Goal: Task Accomplishment & Management: Manage account settings

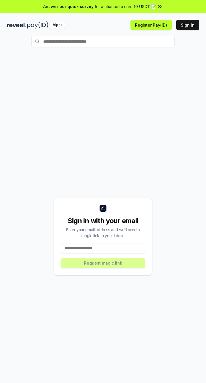
click at [188, 27] on button "Sign In" at bounding box center [187, 25] width 23 height 10
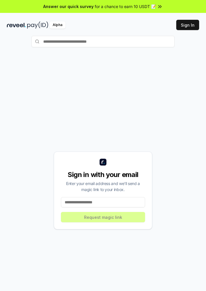
click at [128, 207] on input at bounding box center [103, 202] width 84 height 10
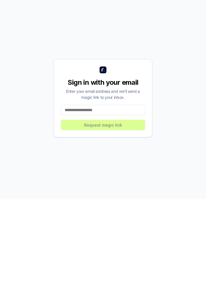
scroll to position [24, 0]
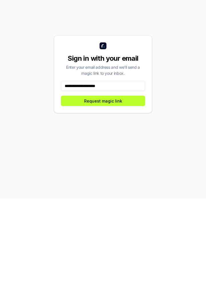
type input "**********"
click at [128, 198] on button "Request magic link" at bounding box center [103, 193] width 84 height 10
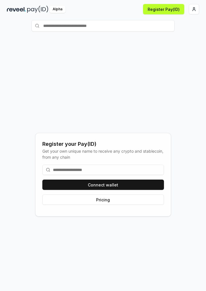
scroll to position [16, 0]
click at [128, 190] on button "Connect wallet" at bounding box center [103, 184] width 122 height 10
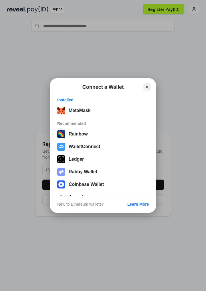
click at [97, 108] on button "MetaMask" at bounding box center [103, 110] width 95 height 11
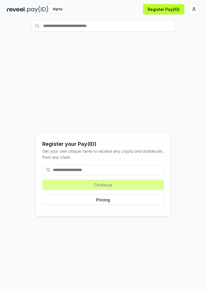
click at [137, 175] on input at bounding box center [103, 169] width 122 height 10
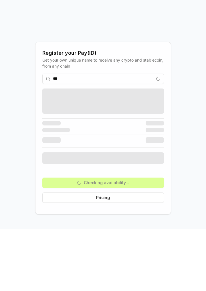
scroll to position [8, 0]
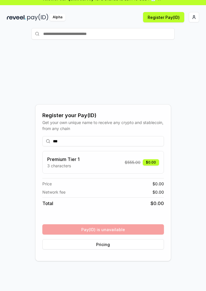
click at [130, 173] on div "Premium Tier 1 3 characters $ 555.00 $0.00" at bounding box center [103, 162] width 122 height 23
click at [57, 167] on div "Premium Tier 1 3 characters $ 555.00 $0.00" at bounding box center [103, 162] width 122 height 23
click at [57, 162] on h3 "Premium Tier 1" at bounding box center [63, 159] width 32 height 7
click at [134, 244] on div "*** Premium Tier 1 3 characters $ 555.00 $0.00 Price $ 0.00 Network fee $ 0.00 …" at bounding box center [103, 192] width 122 height 122
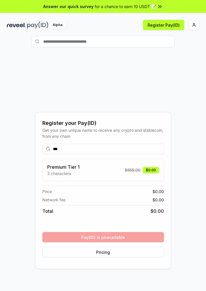
click at [194, 24] on html "Answer our quick survey for a chance to earn 10 USDT 📝 Alpha Register Pay(ID) R…" at bounding box center [103, 145] width 206 height 291
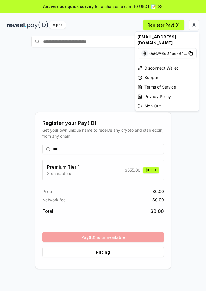
click at [27, 66] on html "Answer our quick survey for a chance to earn 10 USDT 📝 Alpha Register Pay(ID) R…" at bounding box center [103, 145] width 206 height 291
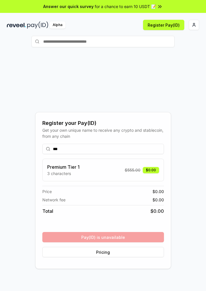
click at [143, 257] on button "Pricing" at bounding box center [103, 252] width 122 height 10
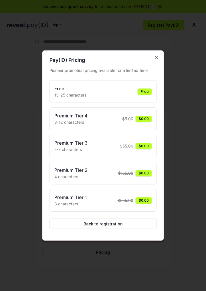
click at [142, 91] on div "Free" at bounding box center [145, 91] width 14 height 6
click at [157, 59] on icon "button" at bounding box center [157, 57] width 2 height 2
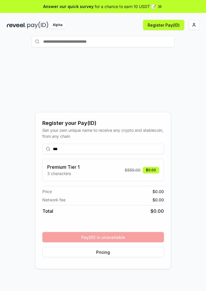
click at [147, 154] on input "***" at bounding box center [103, 149] width 122 height 10
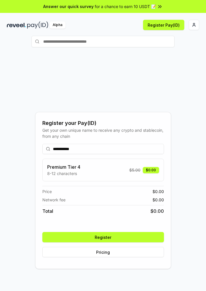
type input "**********"
click at [129, 242] on button "Register" at bounding box center [103, 237] width 122 height 10
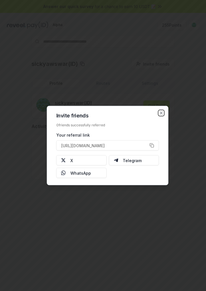
click at [161, 113] on icon "button" at bounding box center [161, 113] width 2 height 2
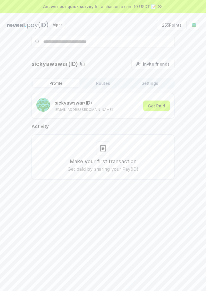
click at [174, 23] on button "255 Points" at bounding box center [171, 25] width 29 height 10
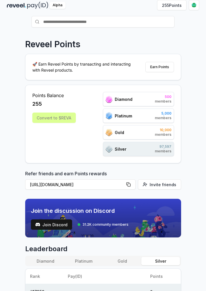
scroll to position [21, 0]
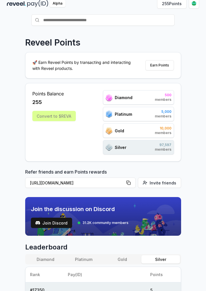
click at [164, 100] on span "members" at bounding box center [163, 99] width 17 height 5
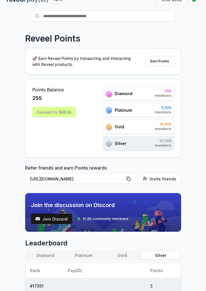
scroll to position [25, 0]
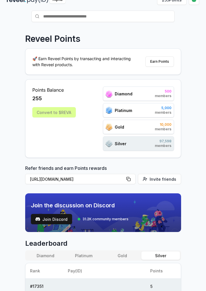
click at [167, 137] on div "Silver 97,598 members" at bounding box center [138, 143] width 71 height 14
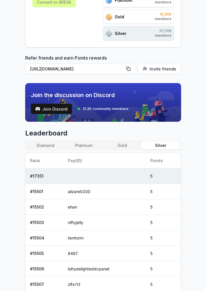
scroll to position [189, 0]
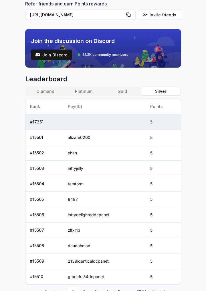
click at [83, 289] on link "2" at bounding box center [84, 291] width 10 height 10
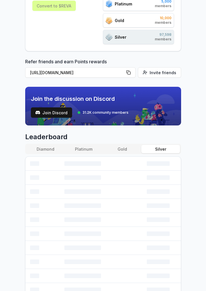
scroll to position [174, 0]
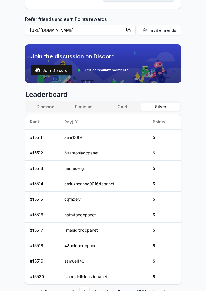
click at [138, 290] on link "9760" at bounding box center [141, 291] width 10 height 10
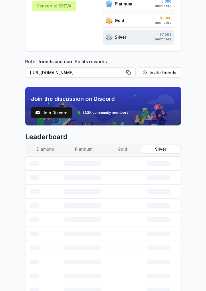
scroll to position [128, 0]
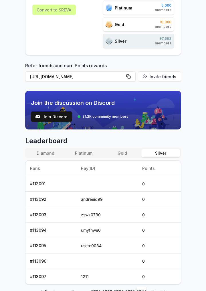
click at [72, 290] on link "1" at bounding box center [73, 291] width 10 height 10
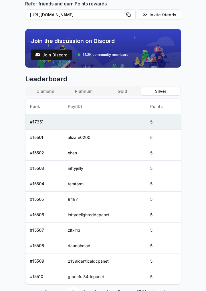
scroll to position [189, 0]
click at [126, 90] on button "Gold" at bounding box center [122, 91] width 38 height 8
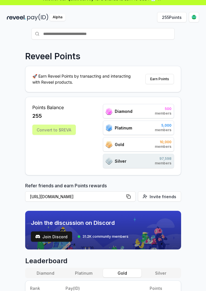
scroll to position [7, 0]
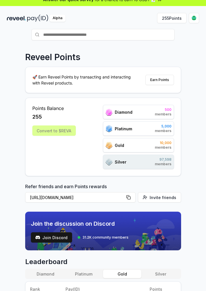
click at [161, 141] on span "10,000" at bounding box center [163, 142] width 17 height 5
click at [160, 139] on div "Gold 10,000 members" at bounding box center [138, 145] width 71 height 14
click at [58, 129] on div "Convert to $REVA" at bounding box center [53, 130] width 43 height 10
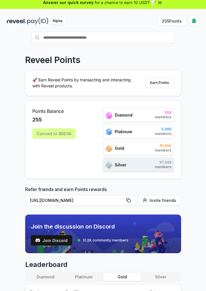
click at [161, 84] on button "Earn Points" at bounding box center [159, 83] width 29 height 10
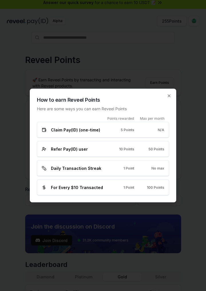
click at [188, 128] on div at bounding box center [103, 145] width 206 height 291
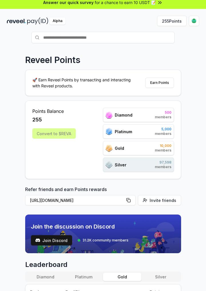
click at [152, 165] on div "Silver 97,598 members" at bounding box center [138, 164] width 71 height 14
click at [163, 84] on button "Earn Points" at bounding box center [159, 83] width 29 height 10
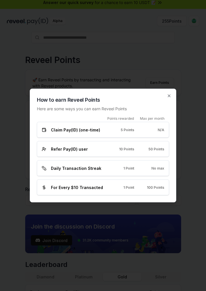
click at [105, 152] on div "Refer Pay(ID) user 10 Points 50 Points" at bounding box center [103, 149] width 122 height 6
click at [175, 106] on div "How to earn Reveel Points Here are some ways you can earn Reveel Points Points …" at bounding box center [103, 146] width 146 height 114
click at [171, 98] on icon "button" at bounding box center [169, 96] width 5 height 5
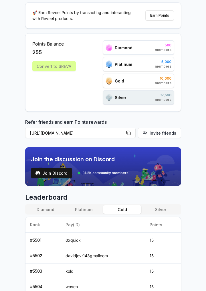
scroll to position [174, 0]
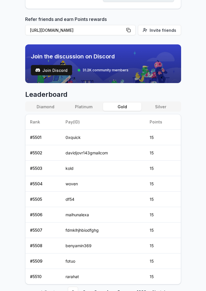
click at [88, 103] on button "Platinum" at bounding box center [84, 106] width 38 height 8
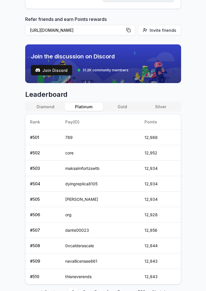
click at [45, 104] on button "Diamond" at bounding box center [45, 106] width 38 height 8
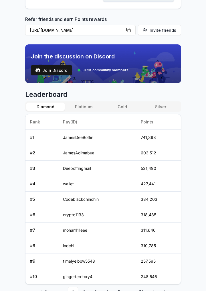
click at [139, 290] on link "50" at bounding box center [141, 291] width 10 height 10
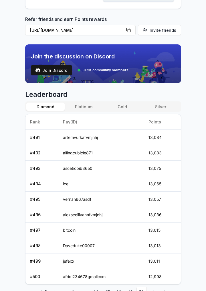
click at [154, 290] on li "Next" at bounding box center [159, 291] width 22 height 10
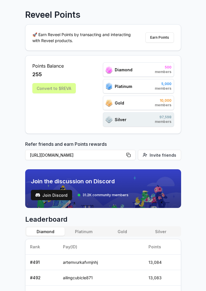
scroll to position [0, 0]
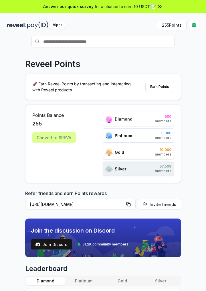
click at [167, 25] on button "255 Points" at bounding box center [171, 25] width 29 height 10
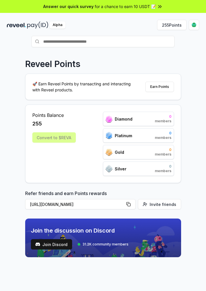
scroll to position [31, 0]
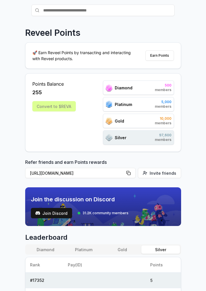
click at [162, 124] on span "members" at bounding box center [163, 123] width 17 height 5
click at [167, 120] on span "10,000" at bounding box center [163, 118] width 17 height 5
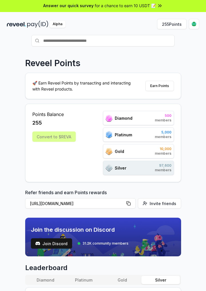
scroll to position [0, 0]
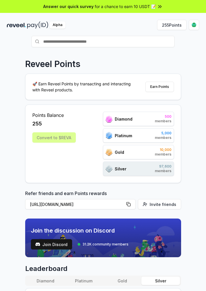
click at [36, 122] on span "255" at bounding box center [36, 124] width 9 height 8
click at [42, 136] on div "Convert to $REVA" at bounding box center [53, 137] width 43 height 10
click at [131, 155] on div "Gold 10,000 members" at bounding box center [138, 152] width 71 height 14
click at [132, 146] on div "Gold 10,000 members" at bounding box center [138, 152] width 71 height 14
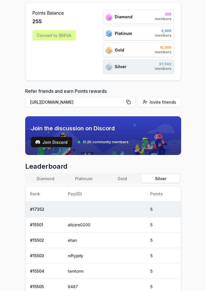
scroll to position [189, 0]
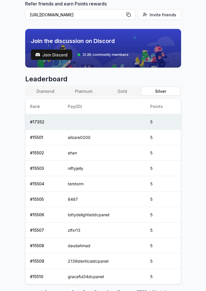
click at [84, 290] on link "2" at bounding box center [84, 291] width 10 height 10
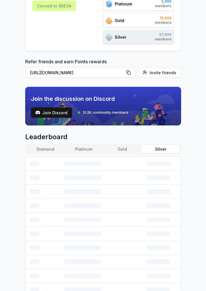
scroll to position [174, 0]
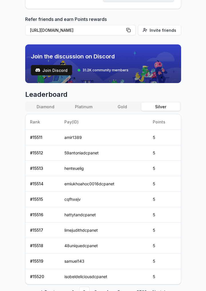
click at [73, 290] on link "1" at bounding box center [73, 291] width 10 height 10
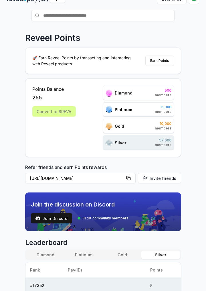
scroll to position [0, 0]
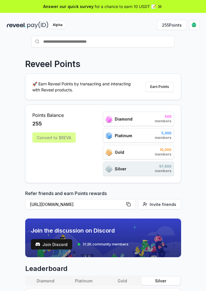
click at [192, 23] on html "Answer our quick survey for a chance to earn 10 USDT 📝 Alpha 255 Points Reveel …" at bounding box center [103, 145] width 206 height 291
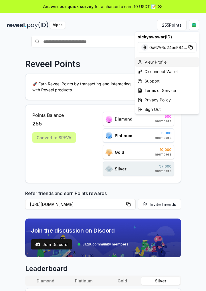
click at [167, 61] on div "View Profile" at bounding box center [167, 61] width 64 height 9
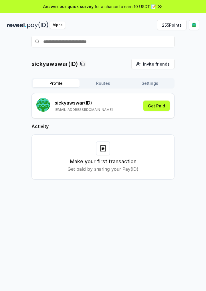
click at [173, 24] on button "255 Points" at bounding box center [171, 25] width 29 height 10
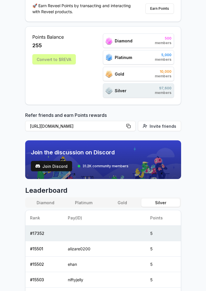
scroll to position [85, 0]
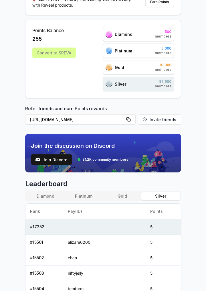
click at [61, 156] on span "Join Discord" at bounding box center [54, 159] width 25 height 6
